Goal: Find specific page/section: Find specific page/section

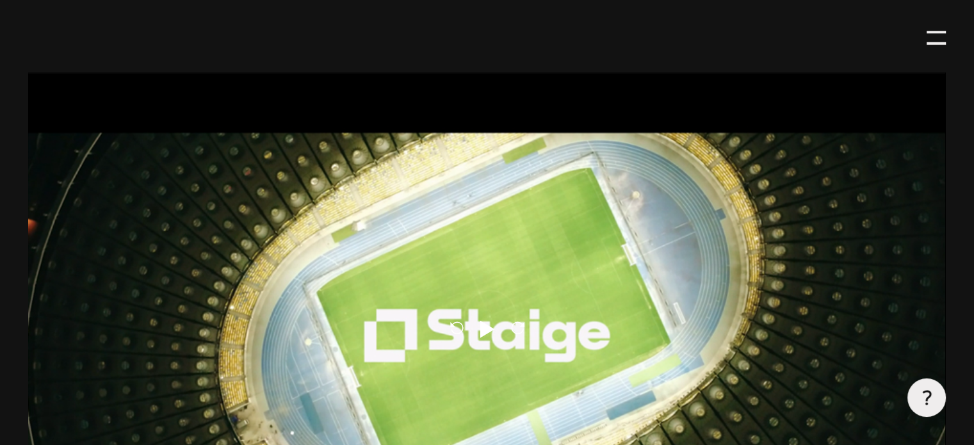
scroll to position [5042, 0]
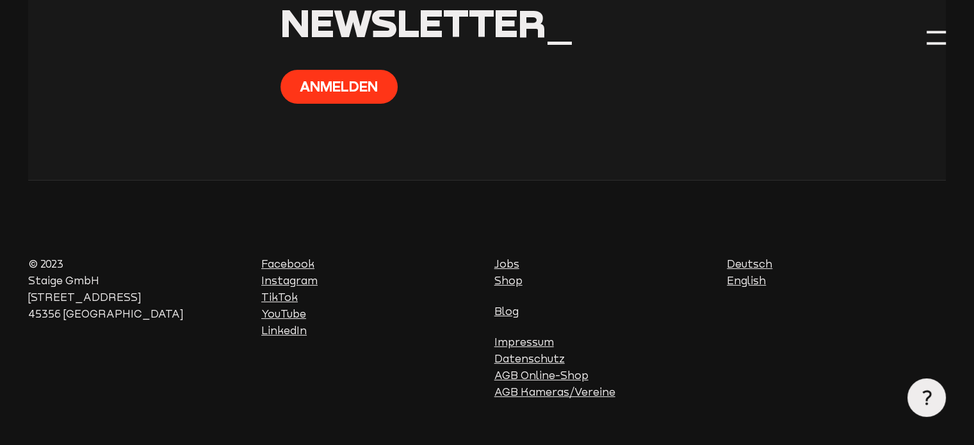
drag, startPoint x: 0, startPoint y: 0, endPoint x: 981, endPoint y: 465, distance: 1086.0
click at [532, 336] on link "Impressum" at bounding box center [524, 342] width 60 height 12
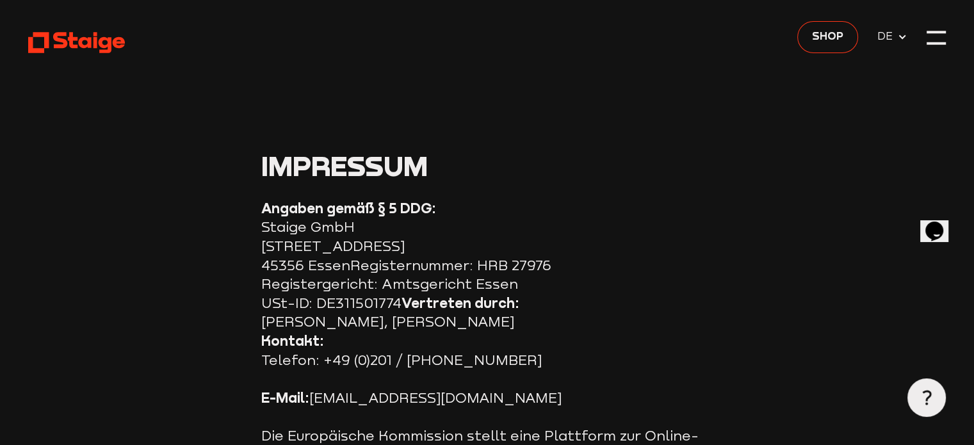
drag, startPoint x: 264, startPoint y: 302, endPoint x: 401, endPoint y: 300, distance: 136.4
copy section "USt-ID: DE311501774"
drag, startPoint x: 351, startPoint y: 263, endPoint x: 552, endPoint y: 265, distance: 201.0
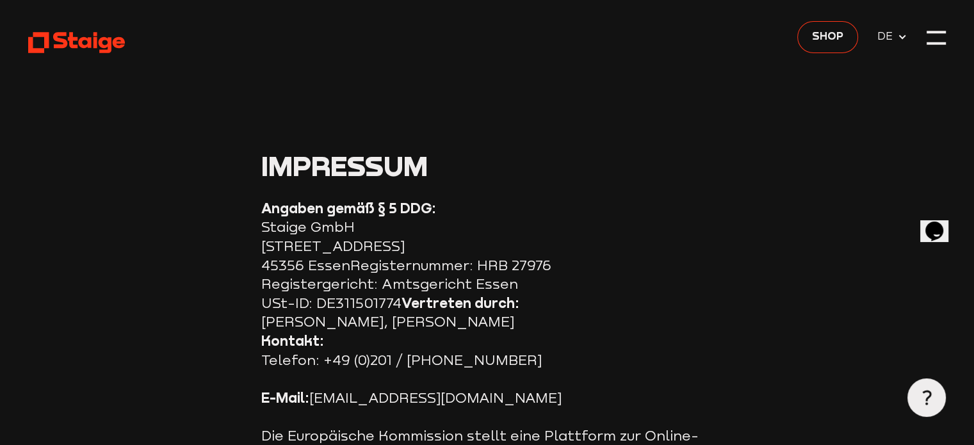
copy section "Registernummer: HRB 27976"
